Goal: Task Accomplishment & Management: Use online tool/utility

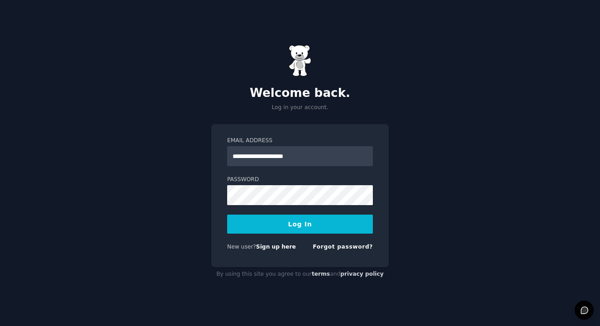
type input "**********"
click at [227, 215] on button "Log In" at bounding box center [300, 224] width 146 height 19
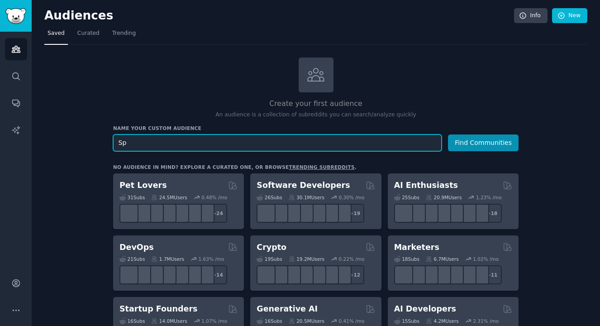
type input "S"
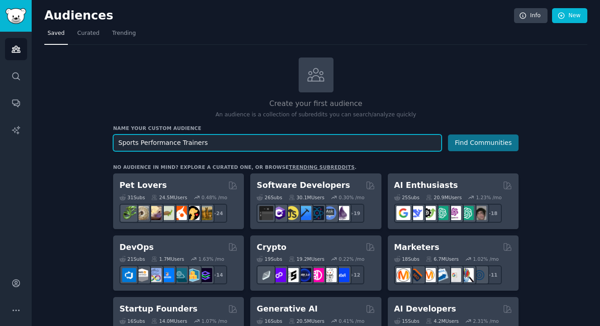
type input "Sports Performance Trainers"
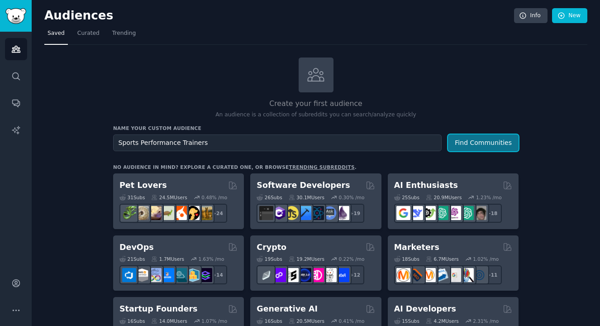
click at [474, 142] on button "Find Communities" at bounding box center [483, 142] width 71 height 17
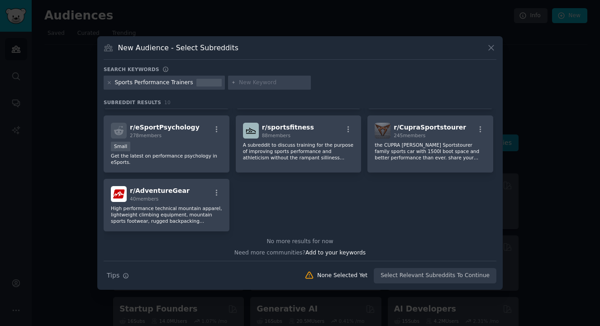
scroll to position [125, 0]
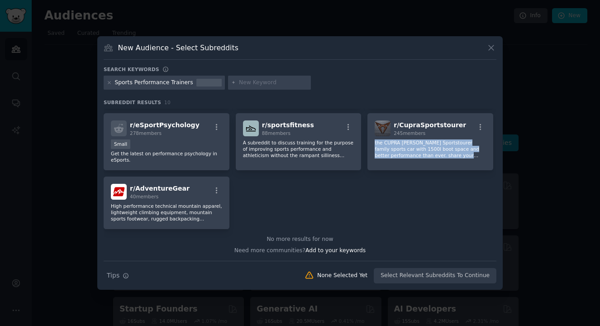
drag, startPoint x: 494, startPoint y: 191, endPoint x: 494, endPoint y: 130, distance: 60.2
click at [494, 130] on div "r/ cybertruck 69k members The sub is approved only, if you would like to join p…" at bounding box center [300, 106] width 393 height 245
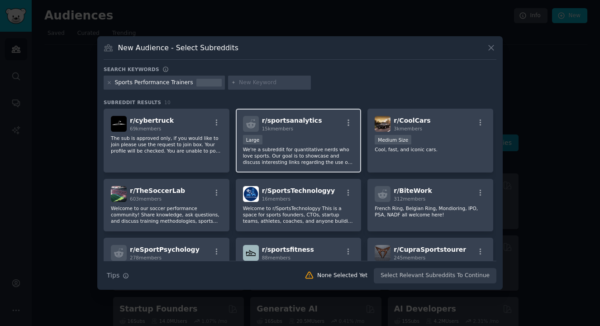
click at [307, 139] on div "Large" at bounding box center [298, 140] width 111 height 11
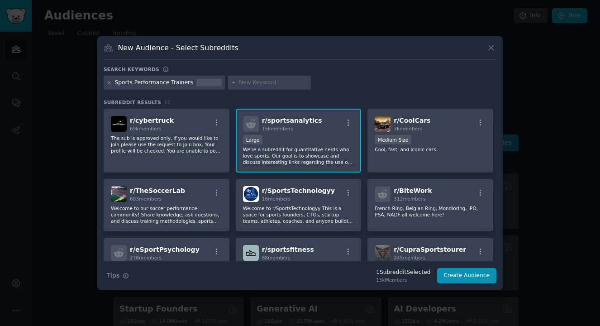
click at [107, 82] on icon at bounding box center [109, 82] width 5 height 5
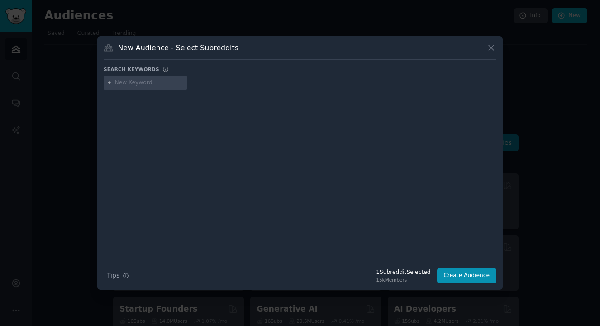
click at [130, 86] on input "text" at bounding box center [149, 83] width 69 height 8
type input "athlete trainers"
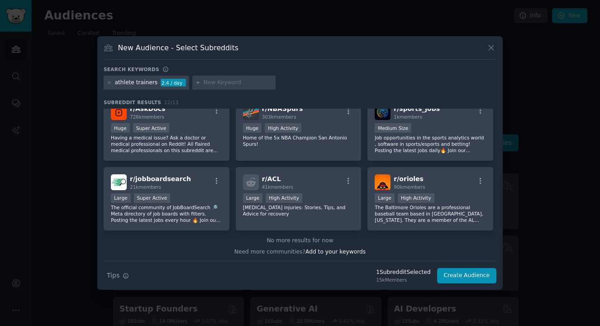
scroll to position [153, 0]
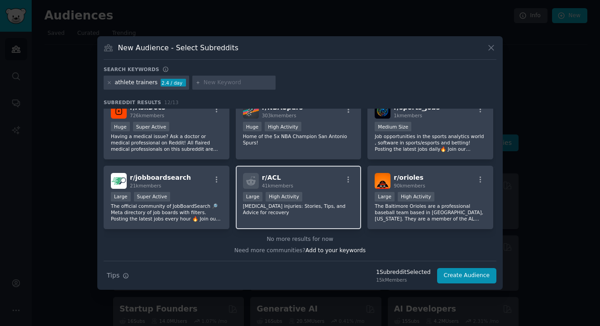
click at [317, 202] on div "Large High Activity" at bounding box center [298, 197] width 111 height 11
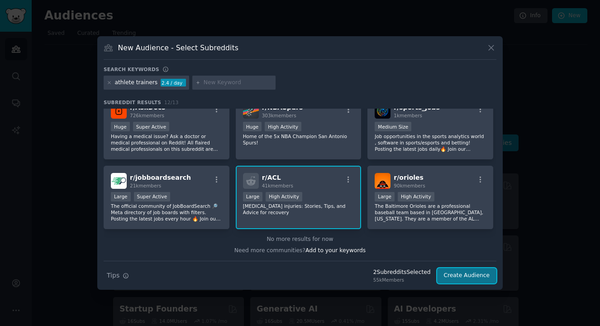
click at [459, 273] on button "Create Audience" at bounding box center [467, 275] width 60 height 15
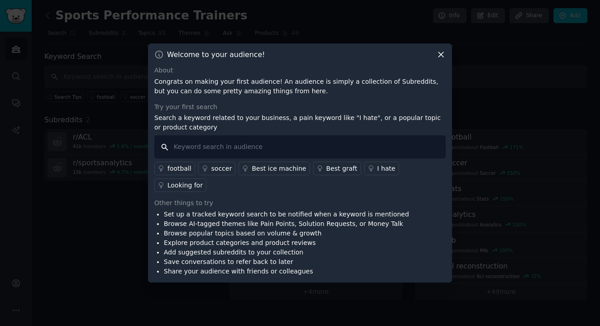
click at [225, 157] on input "text" at bounding box center [300, 146] width 292 height 23
type input "rehab"
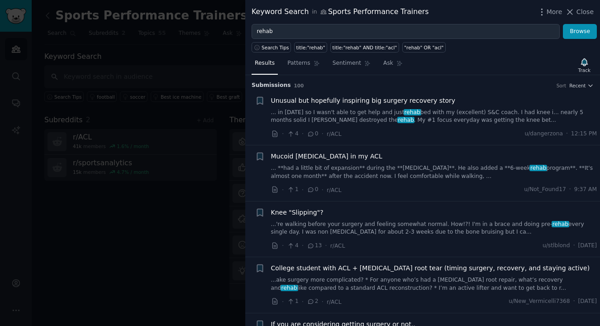
click at [159, 234] on div at bounding box center [300, 163] width 600 height 326
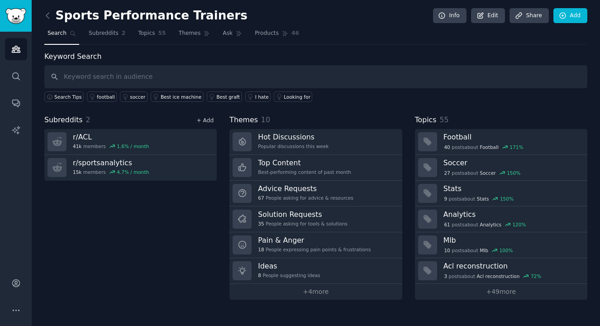
click at [205, 124] on link "+ Add" at bounding box center [205, 120] width 17 height 6
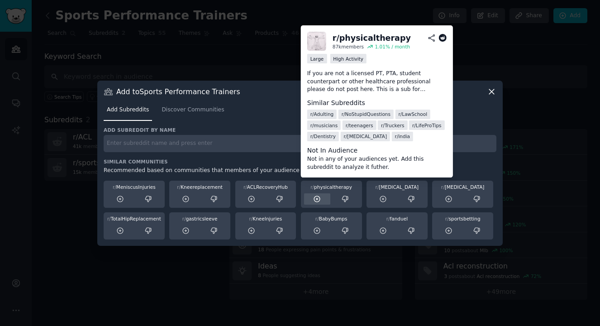
click at [317, 201] on icon at bounding box center [317, 199] width 8 height 8
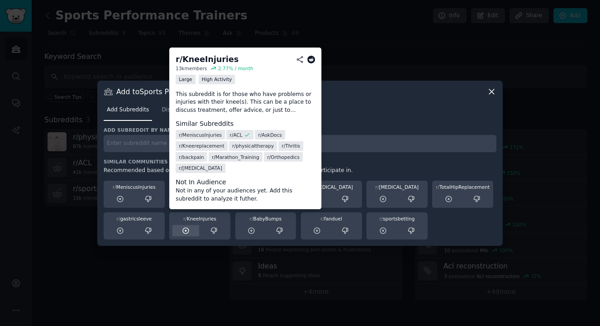
click at [183, 230] on icon at bounding box center [186, 231] width 8 height 8
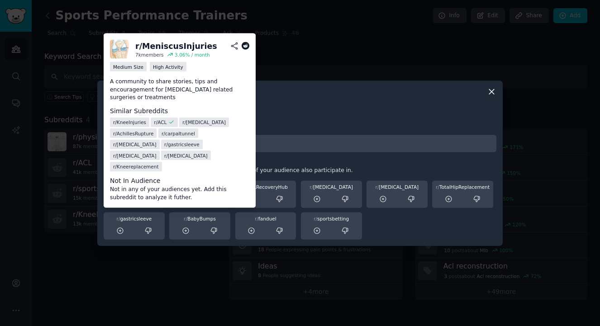
click at [119, 200] on icon at bounding box center [120, 199] width 8 height 8
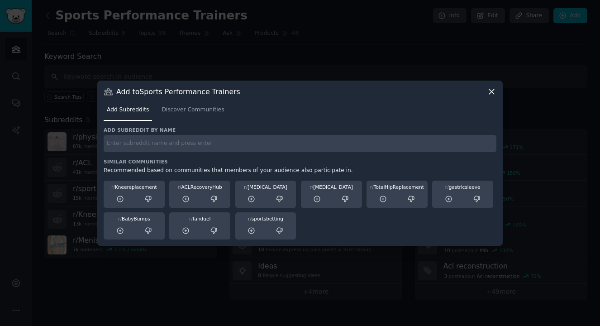
click at [327, 144] on input "text" at bounding box center [300, 144] width 393 height 18
type input "elite athlete"
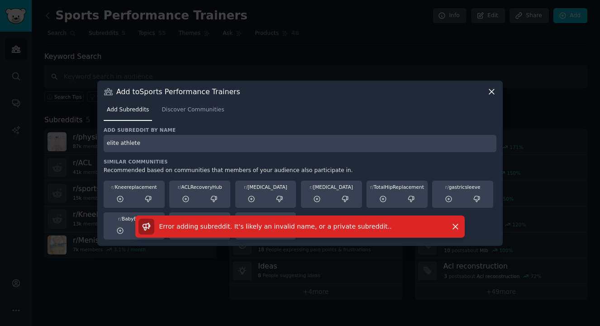
drag, startPoint x: 163, startPoint y: 144, endPoint x: 99, endPoint y: 143, distance: 63.4
click at [99, 143] on div "Add to Sports Performance Trainers Add Subreddits Discover Communities Add subr…" at bounding box center [300, 163] width 406 height 165
click at [492, 91] on icon at bounding box center [491, 91] width 5 height 5
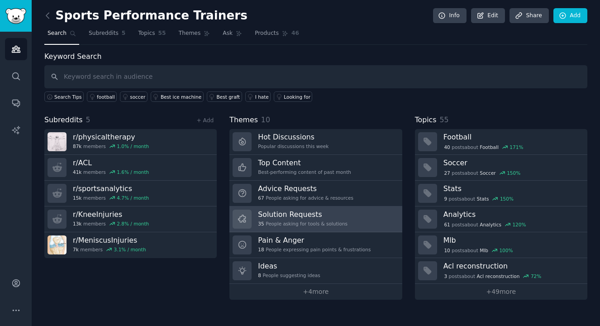
click at [282, 219] on div "Solution Requests 35 People asking for tools & solutions" at bounding box center [303, 219] width 90 height 19
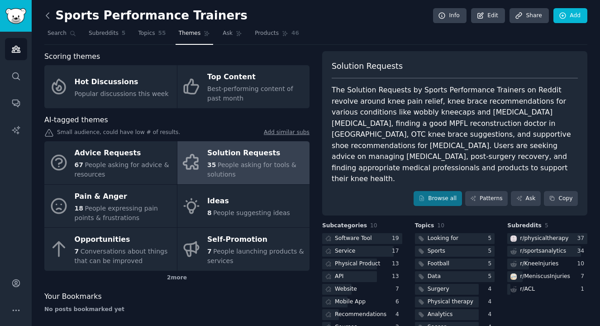
click at [45, 16] on icon at bounding box center [48, 16] width 10 height 10
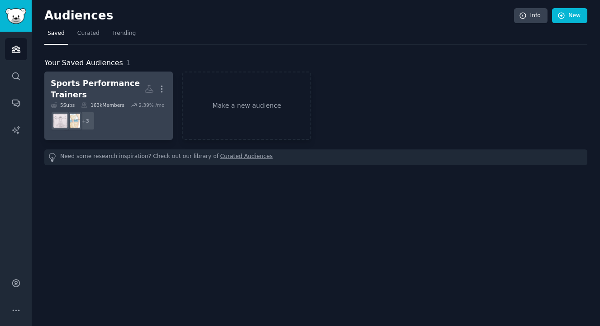
click at [114, 86] on div "Sports Performance Trainers" at bounding box center [98, 89] width 94 height 22
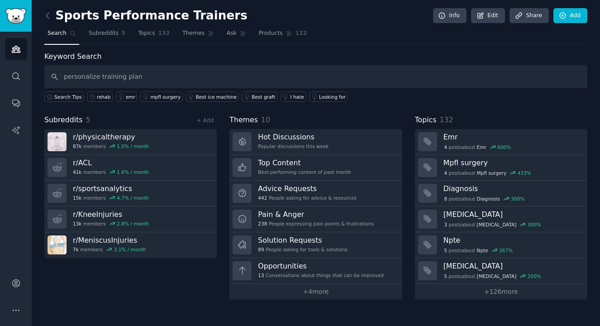
type input "personalize training plan"
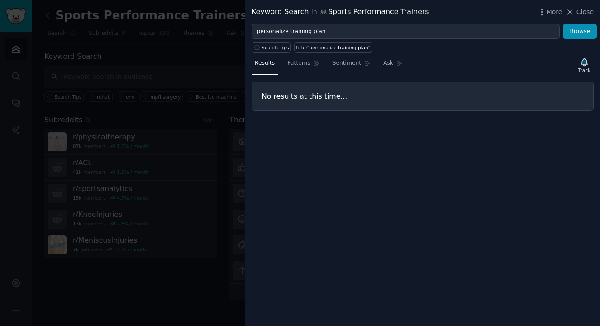
click at [141, 51] on div at bounding box center [300, 163] width 600 height 326
